Goal: Information Seeking & Learning: Learn about a topic

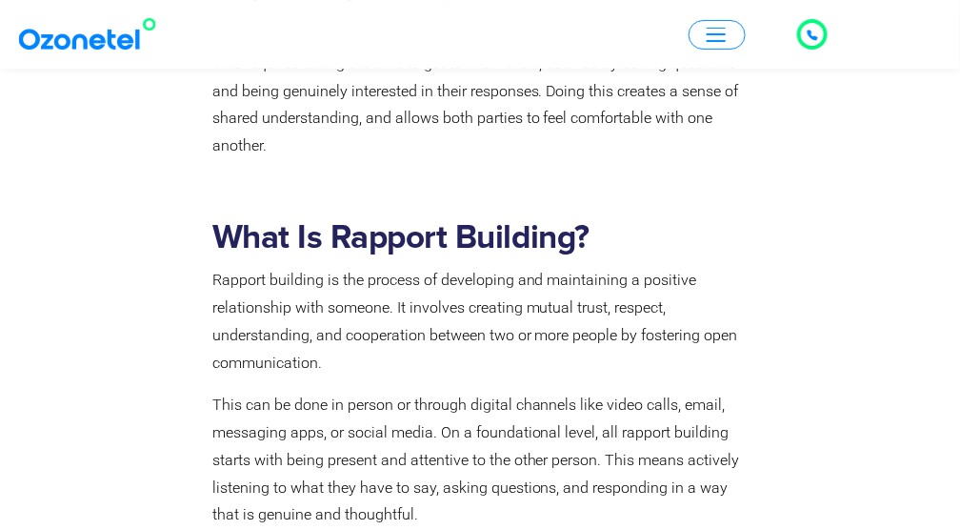
scroll to position [1460, 0]
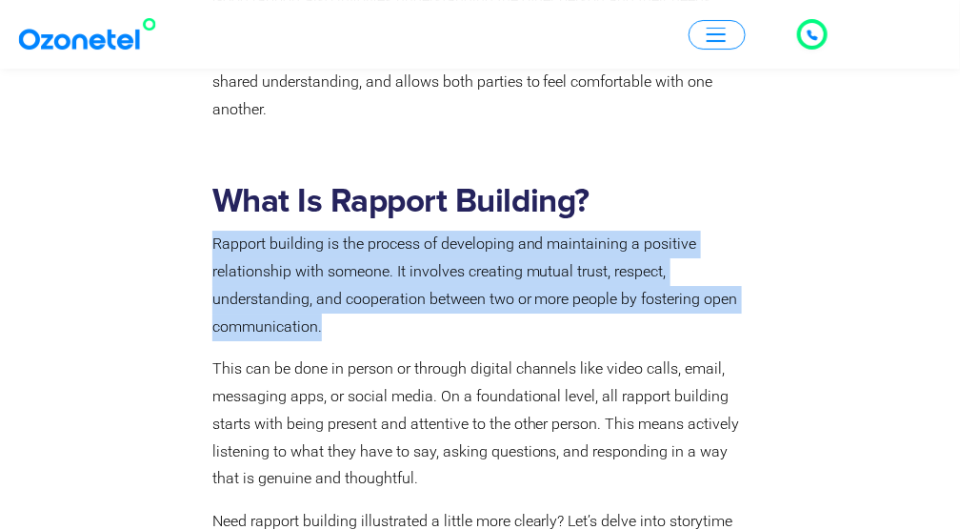
drag, startPoint x: 203, startPoint y: 244, endPoint x: 507, endPoint y: 324, distance: 314.2
drag, startPoint x: 507, startPoint y: 324, endPoint x: 449, endPoint y: 337, distance: 59.6
click at [449, 337] on p "Rapport building is the process of developing and maintaining a positive relati…" at bounding box center [477, 286] width 530 height 110
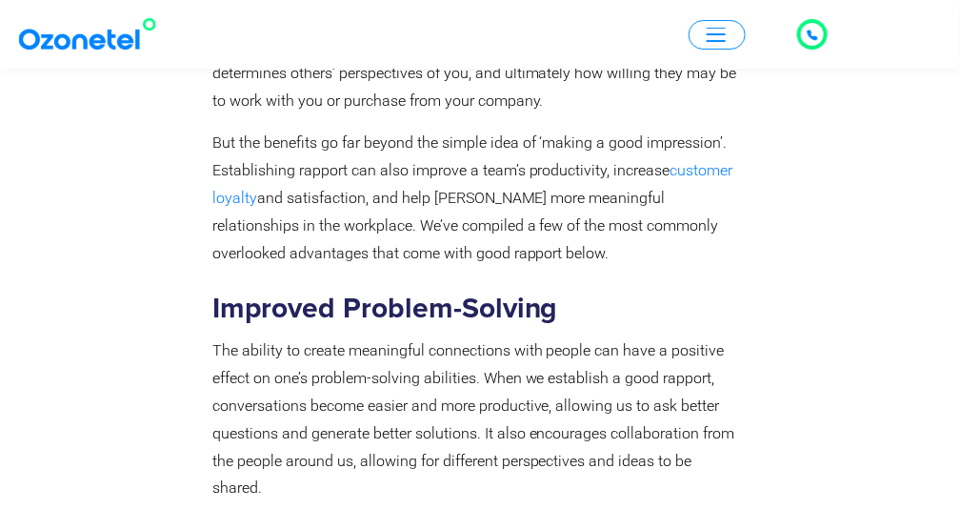
scroll to position [5080, 0]
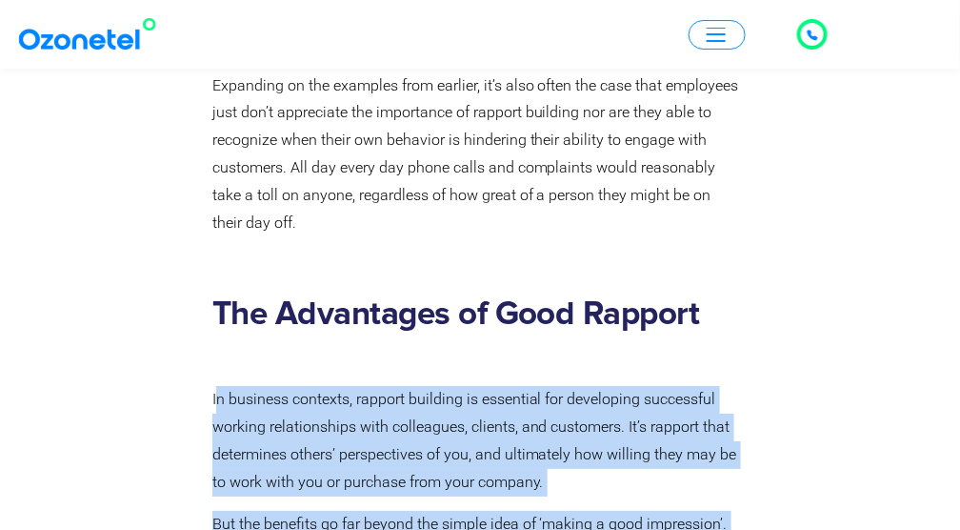
drag, startPoint x: 219, startPoint y: 235, endPoint x: 828, endPoint y: 231, distance: 608.7
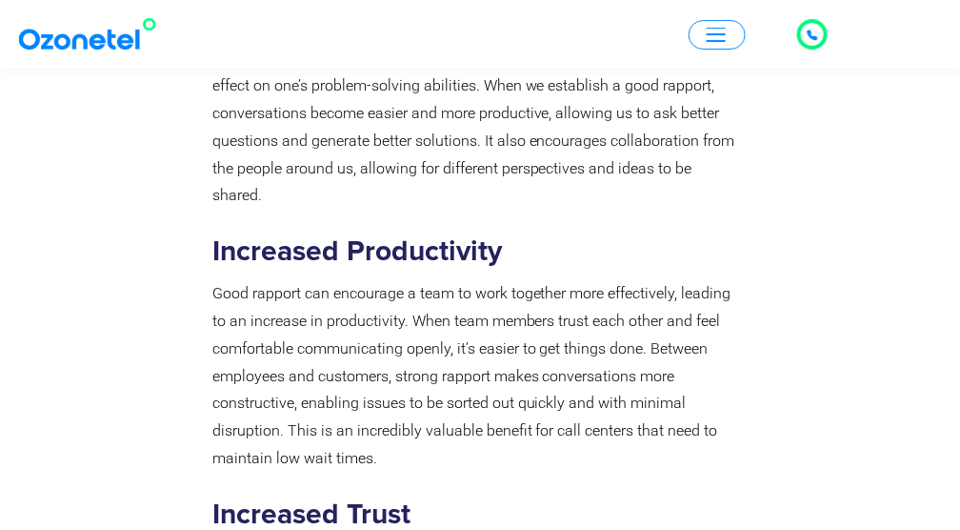
scroll to position [5905, 0]
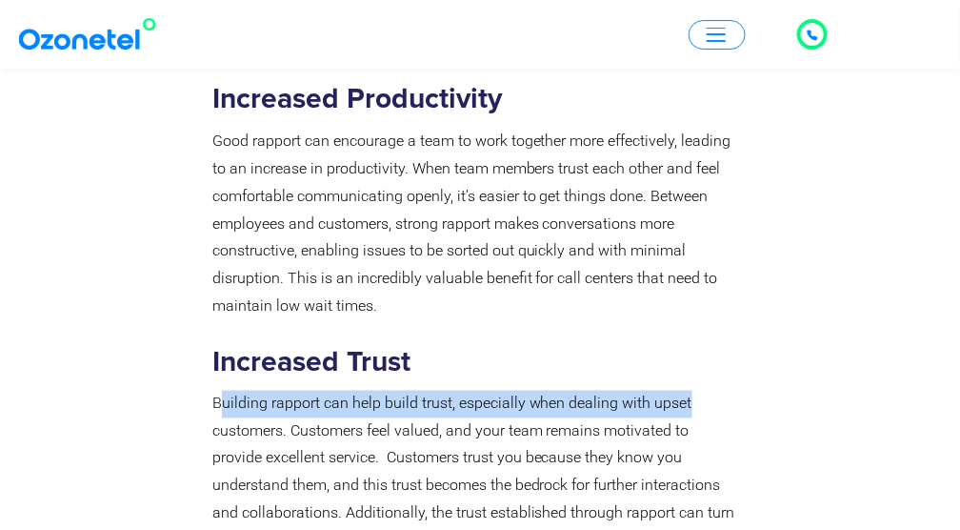
drag, startPoint x: 217, startPoint y: 242, endPoint x: 704, endPoint y: 250, distance: 486.8
click at [704, 391] on p "Building rapport can help build trust, especially when dealing with upset custo…" at bounding box center [477, 487] width 530 height 192
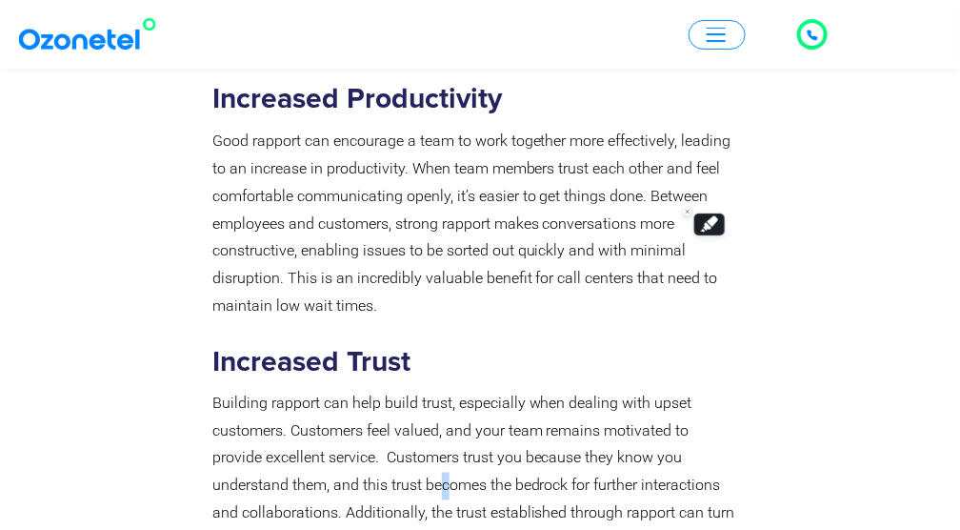
drag, startPoint x: 704, startPoint y: 250, endPoint x: 367, endPoint y: 331, distance: 347.0
click at [366, 391] on p "Building rapport can help build trust, especially when dealing with upset custo…" at bounding box center [477, 487] width 530 height 192
click at [186, 255] on div at bounding box center [125, 265] width 156 height 1623
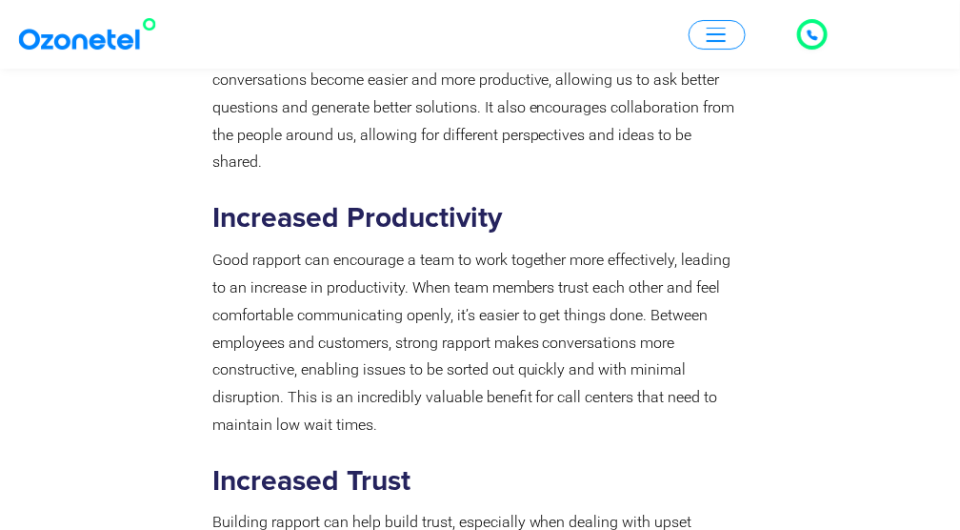
scroll to position [5842, 0]
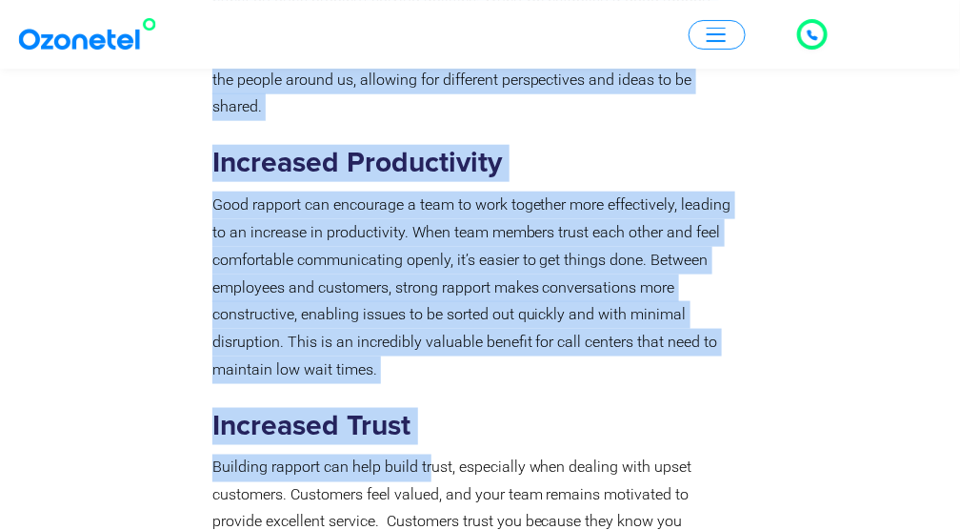
drag, startPoint x: 195, startPoint y: 304, endPoint x: 428, endPoint y: 311, distance: 232.5
click at [428, 311] on div "The Advantages of Good Rapport In business contexts, rapport building is essent…" at bounding box center [480, 329] width 867 height 1623
click at [146, 340] on div at bounding box center [125, 329] width 156 height 1623
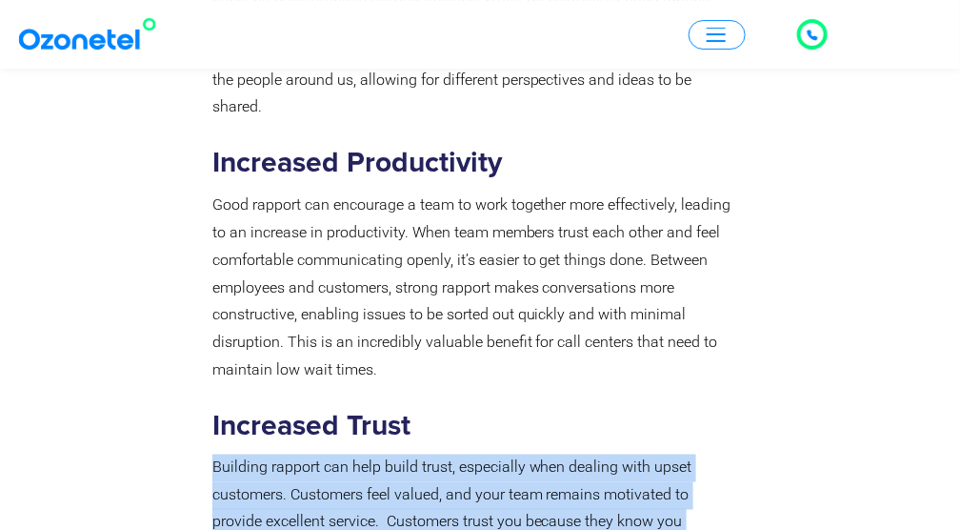
drag, startPoint x: 215, startPoint y: 307, endPoint x: 790, endPoint y: 264, distance: 576.0
click at [790, 264] on div "The Advantages of Good Rapport In business contexts, rapport building is essent…" at bounding box center [480, 329] width 867 height 1623
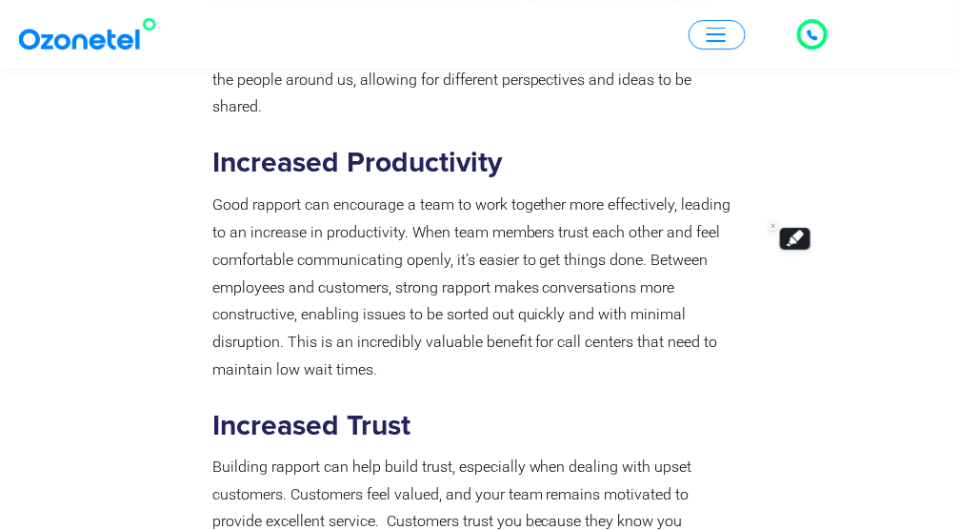
click at [165, 357] on div at bounding box center [125, 329] width 156 height 1623
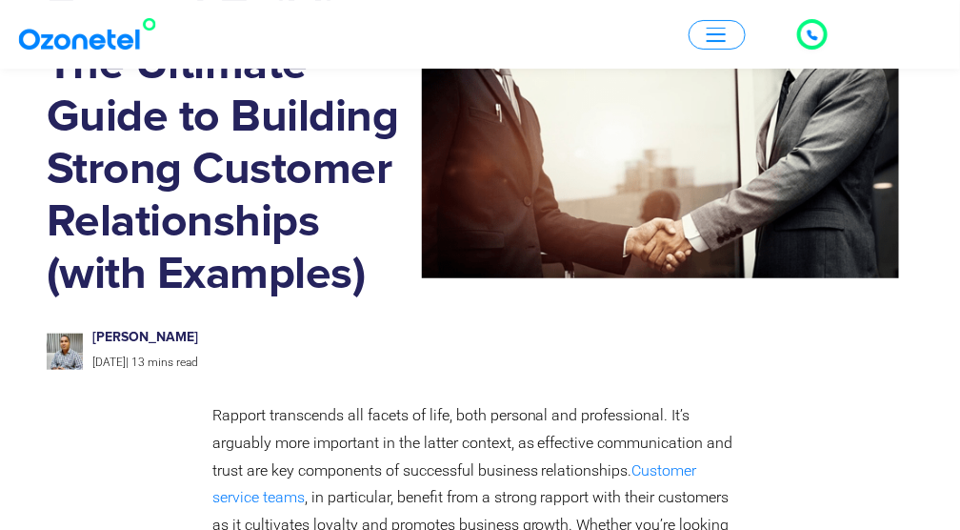
scroll to position [82, 0]
